Goal: Information Seeking & Learning: Find specific fact

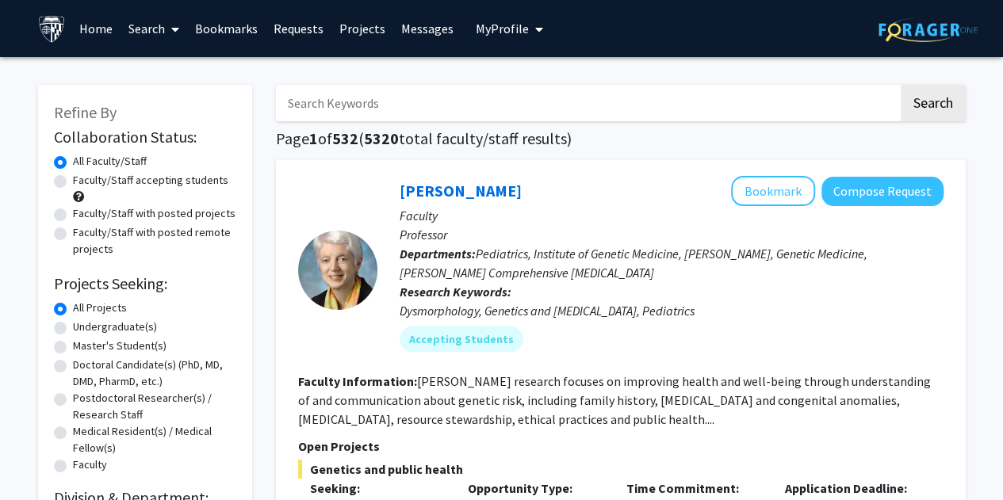
click at [455, 113] on input "Search Keywords" at bounding box center [587, 103] width 622 height 36
click at [901, 85] on button "Search" at bounding box center [933, 103] width 65 height 36
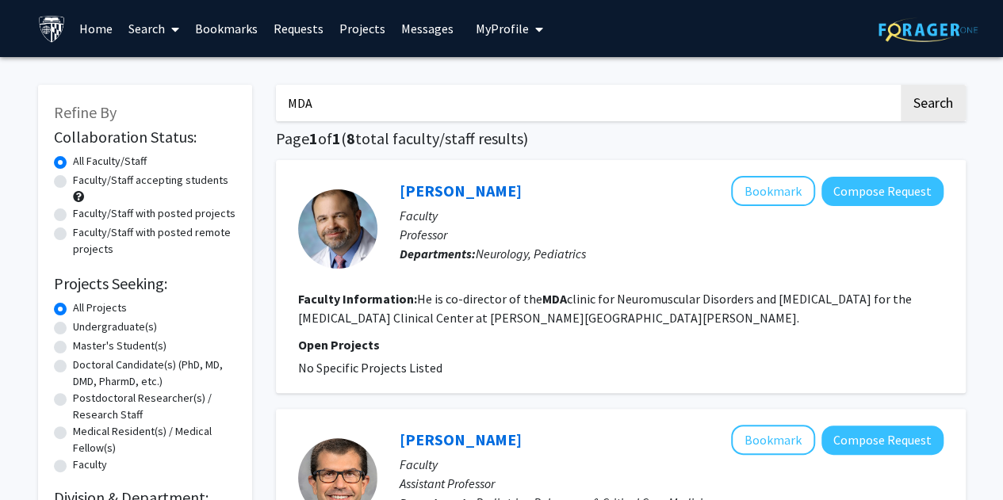
drag, startPoint x: 398, startPoint y: 90, endPoint x: 100, endPoint y: 73, distance: 298.5
click at [901, 85] on button "Search" at bounding box center [933, 103] width 65 height 36
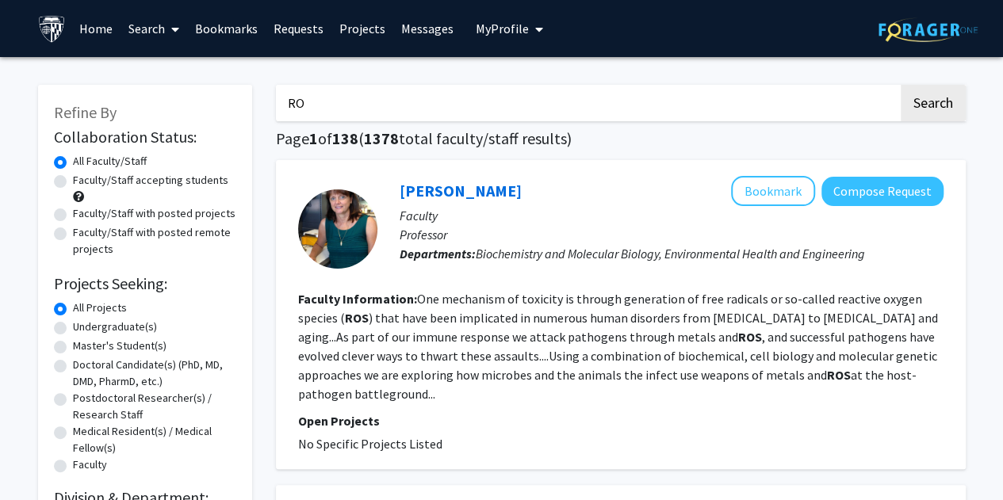
type input "R"
type input "o"
click at [901, 85] on button "Search" at bounding box center [933, 103] width 65 height 36
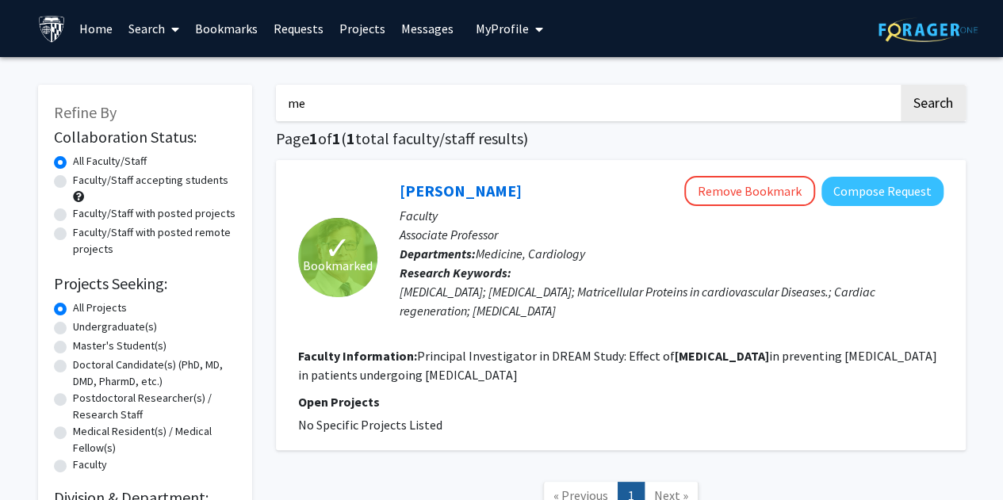
type input "m"
type input "[MEDICAL_DATA]"
click at [901, 85] on button "Search" at bounding box center [933, 103] width 65 height 36
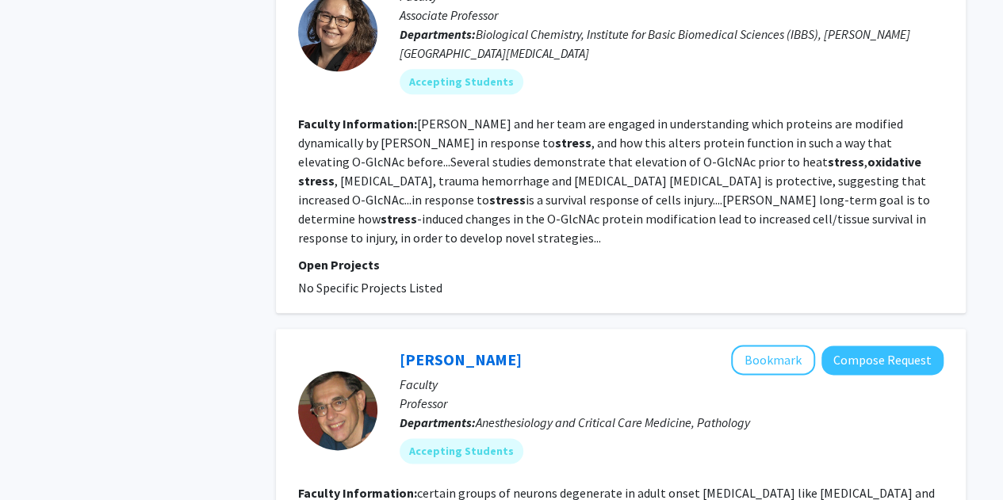
scroll to position [872, 0]
